Goal: Find specific page/section: Find specific page/section

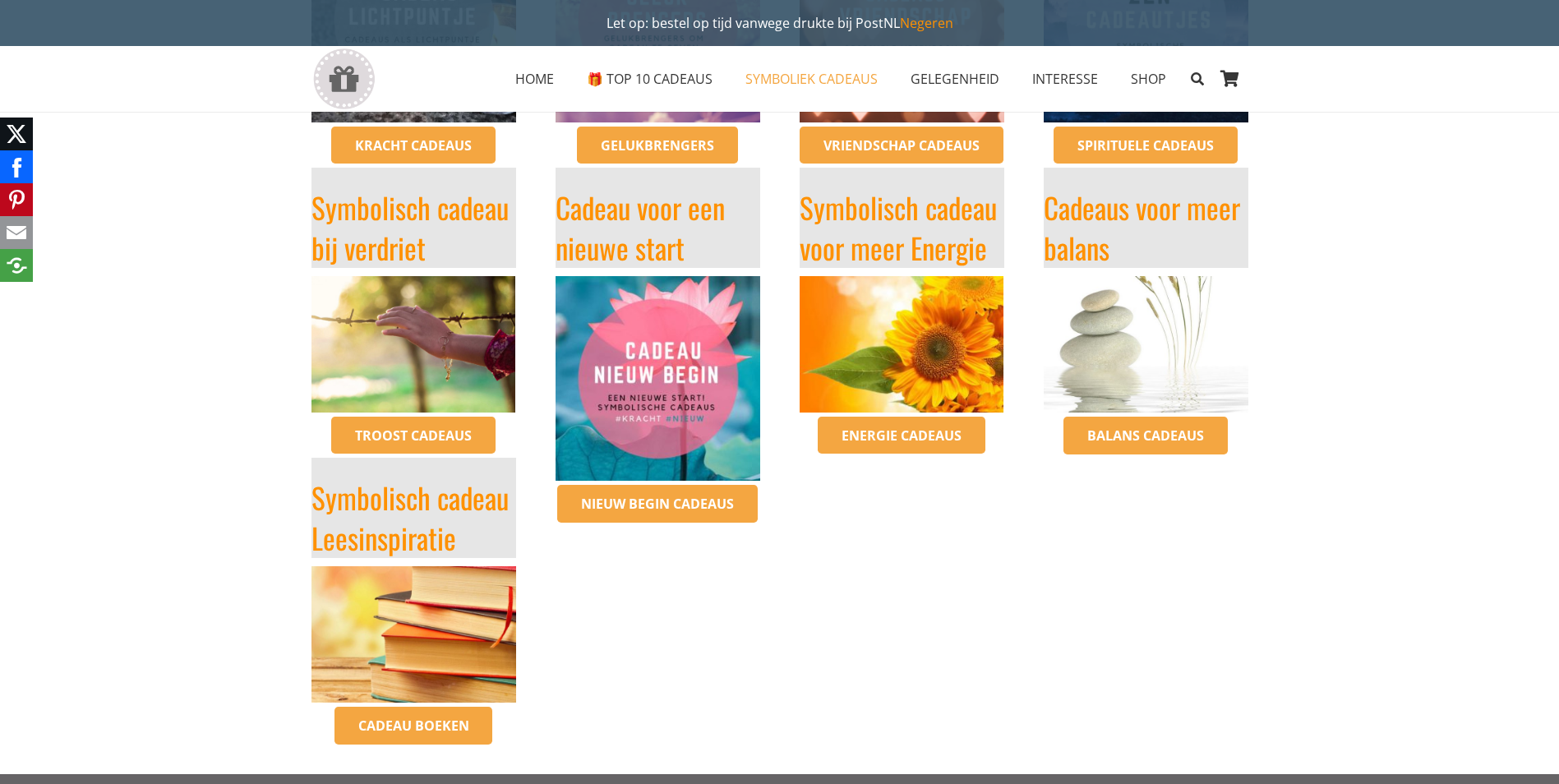
scroll to position [658, 0]
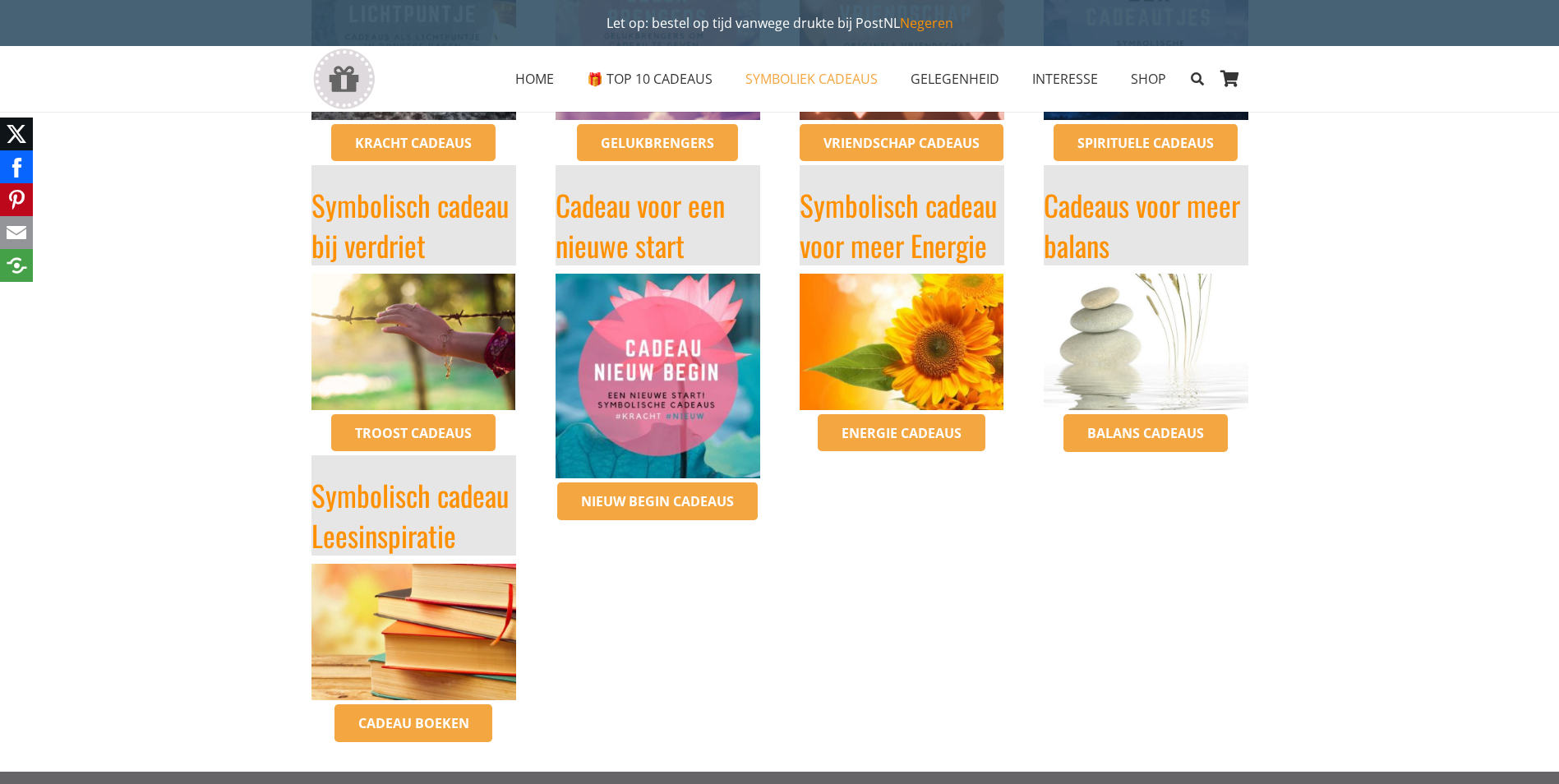
click at [880, 336] on img "symbolische-cadeaus-voor-meer-energie-inspirerend-winkelen" at bounding box center [902, 342] width 205 height 137
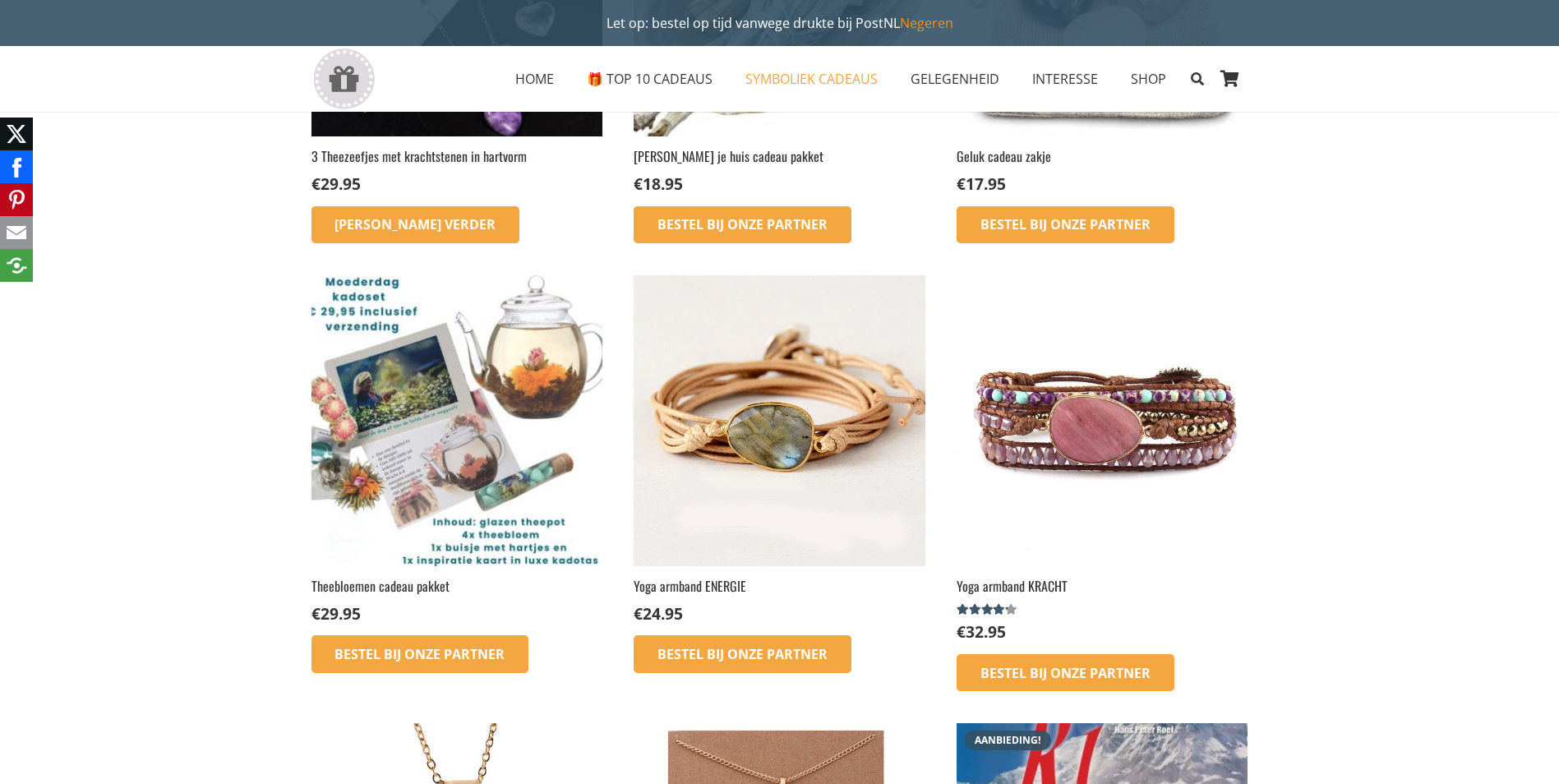
scroll to position [493, 0]
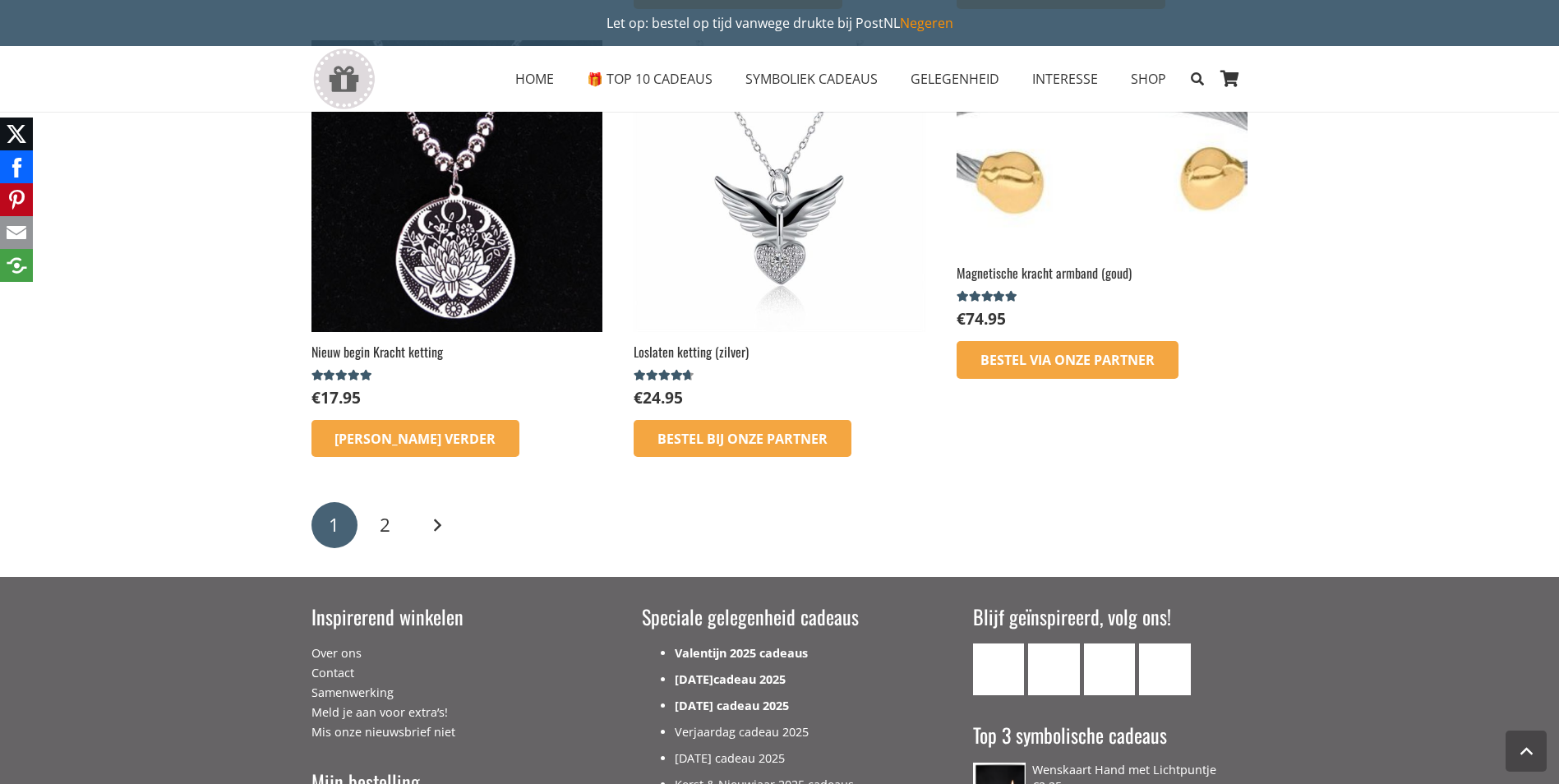
scroll to position [2218, 0]
